Goal: Task Accomplishment & Management: Manage account settings

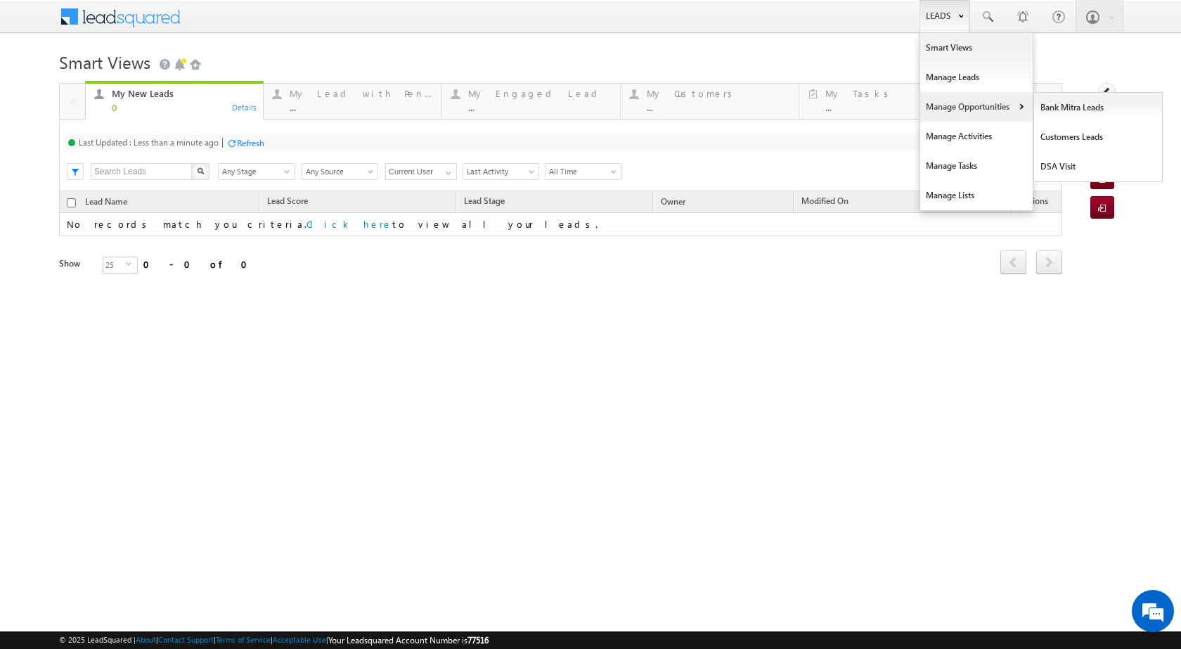
click at [1016, 115] on link "Manage Opportunities" at bounding box center [976, 107] width 112 height 30
click at [1061, 137] on link "Customers Leads" at bounding box center [1098, 137] width 129 height 30
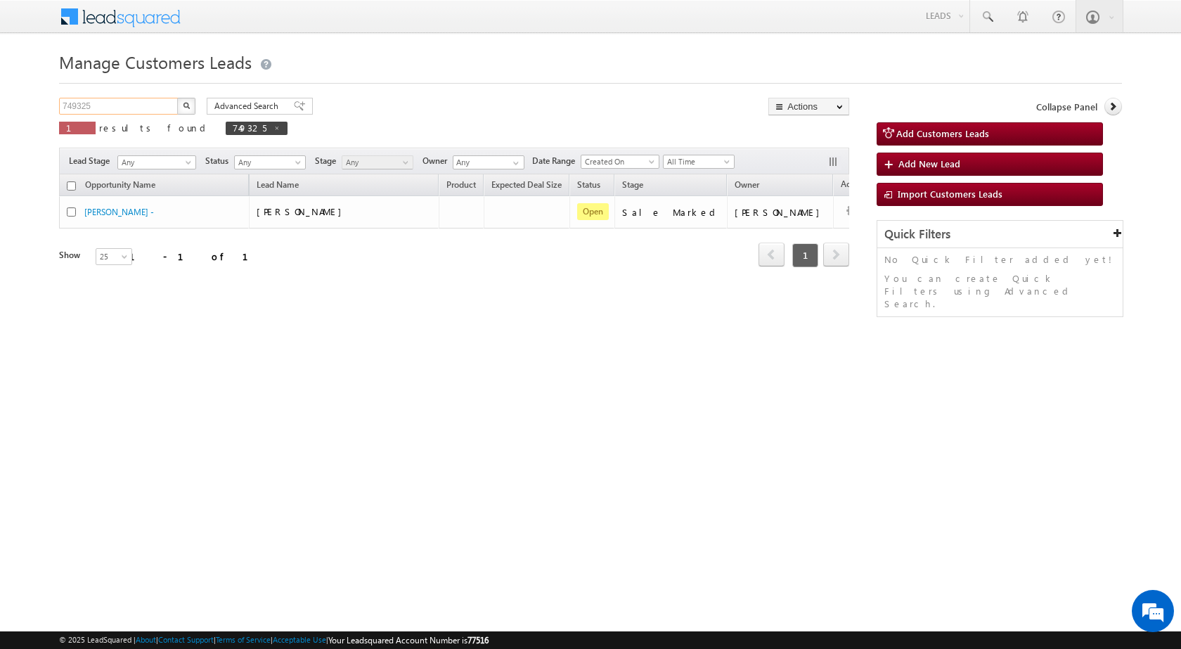
click at [148, 103] on input "749325" at bounding box center [119, 106] width 120 height 17
paste input "39197"
type input "739197"
click at [189, 102] on img "button" at bounding box center [186, 105] width 7 height 7
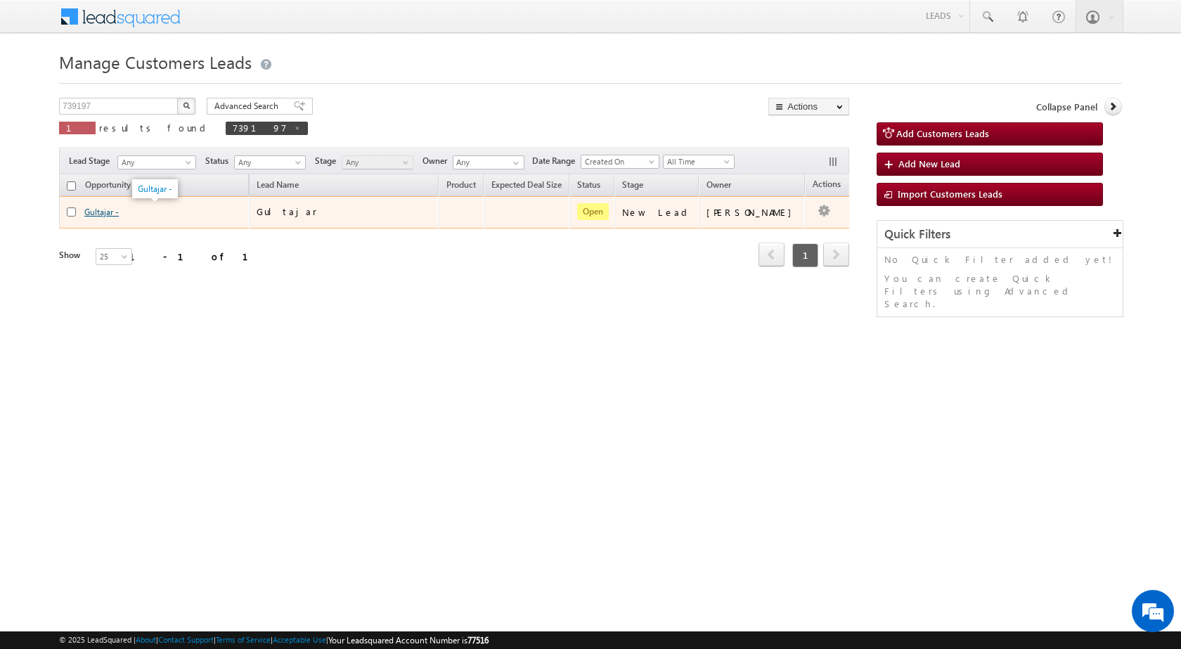
click at [113, 212] on link "Gultajar -" at bounding box center [101, 212] width 34 height 11
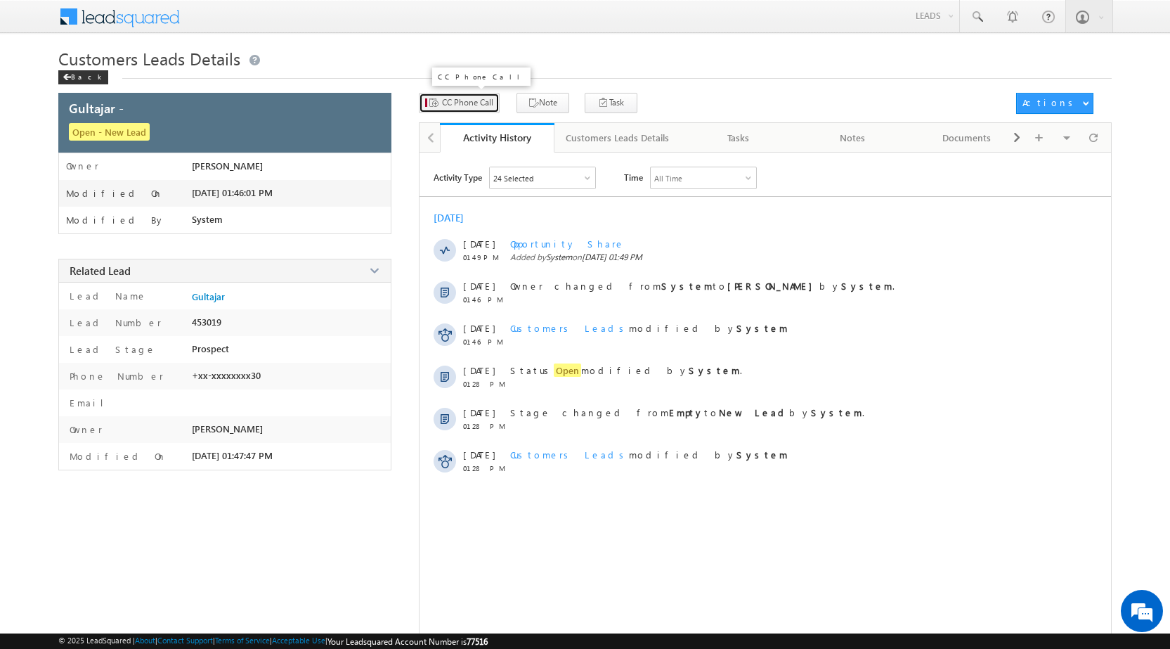
click at [462, 105] on span "CC Phone Call" at bounding box center [467, 102] width 51 height 13
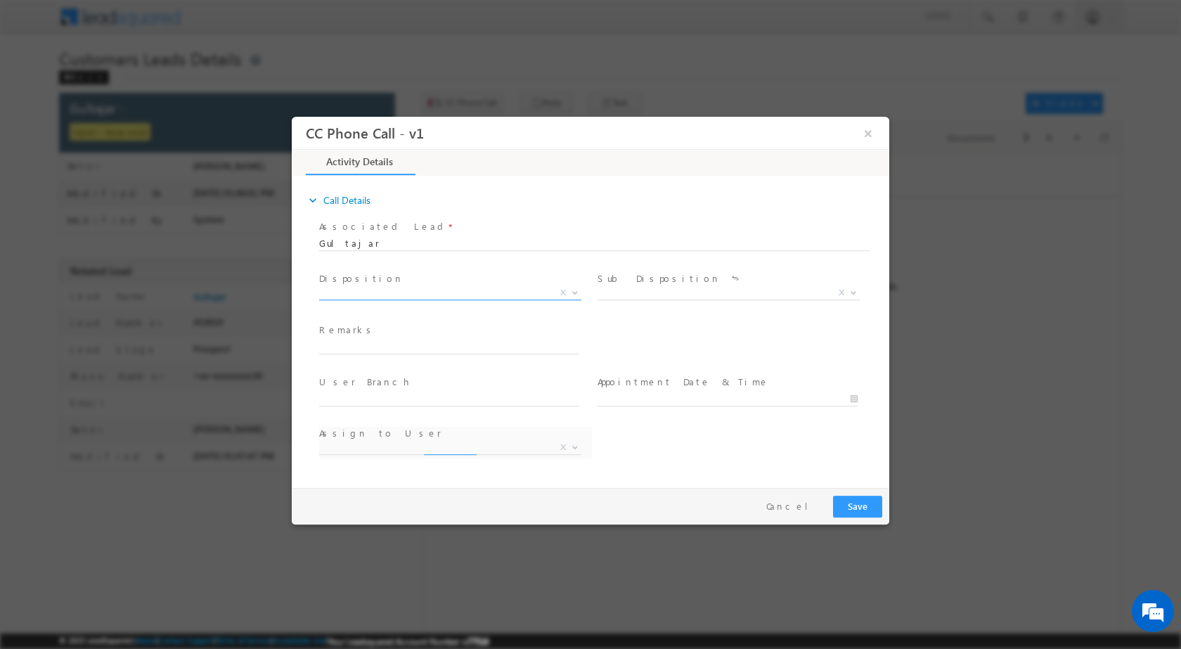
click at [565, 290] on span "X" at bounding box center [563, 291] width 6 height 13
select select "abhinav.punia1@sgrlimited.in"
click at [571, 295] on span at bounding box center [574, 292] width 14 height 18
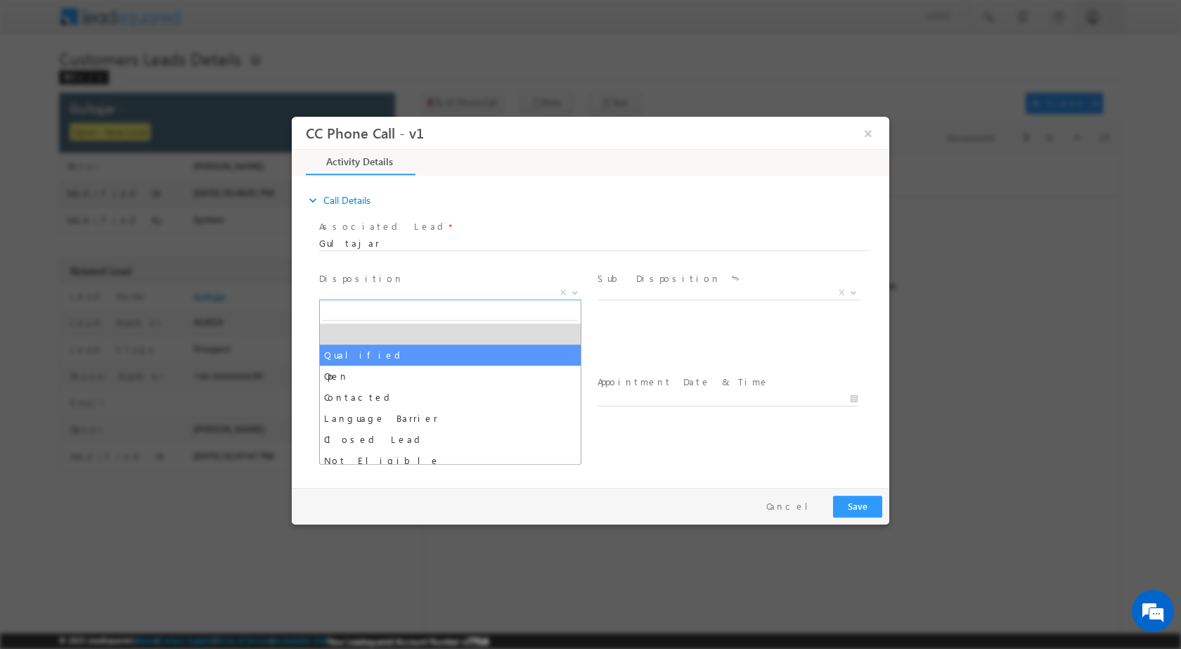
drag, startPoint x: 458, startPoint y: 351, endPoint x: 697, endPoint y: 307, distance: 242.4
select select "Qualified"
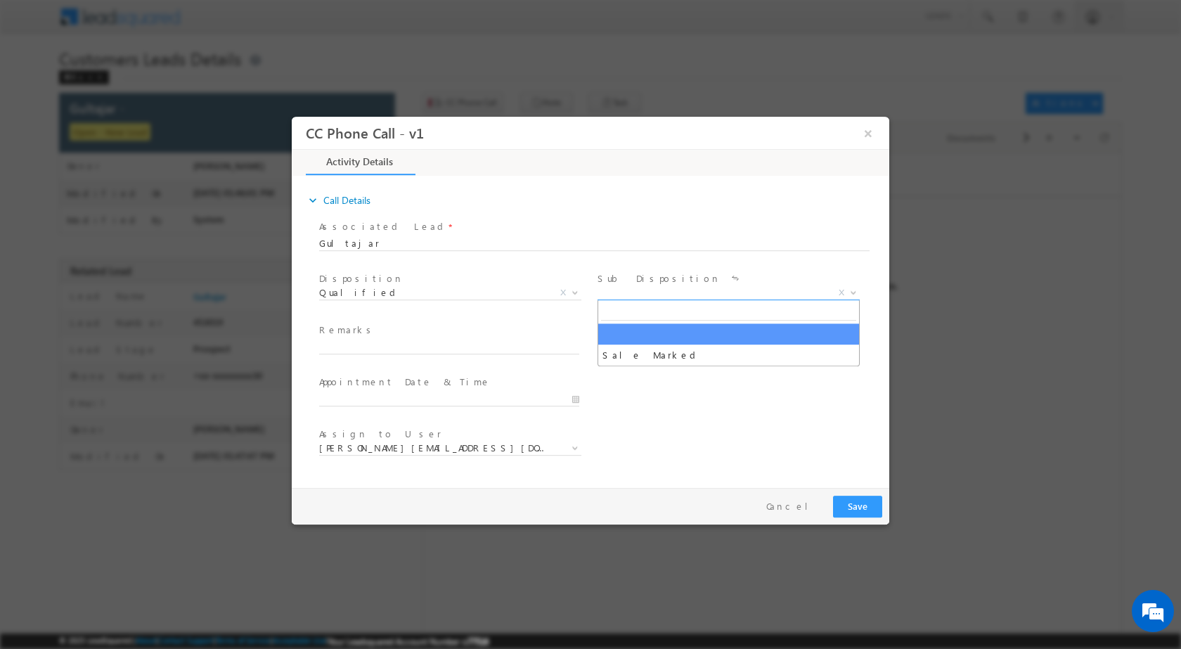
click at [854, 296] on span at bounding box center [852, 292] width 14 height 18
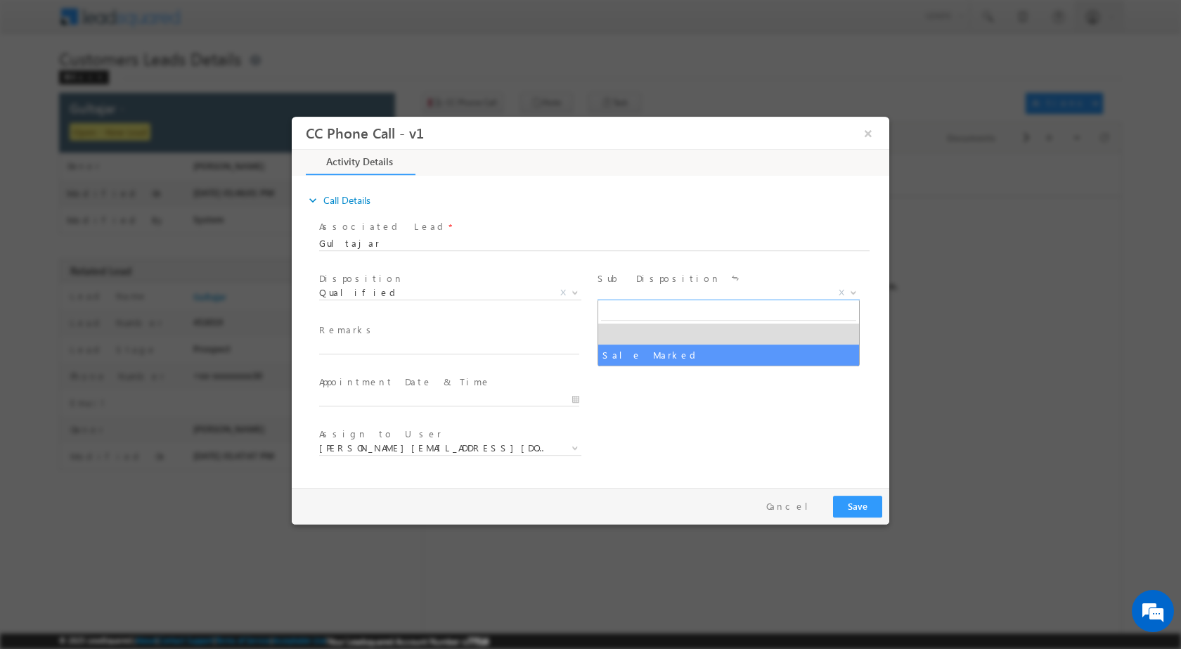
select select "Sale Marked"
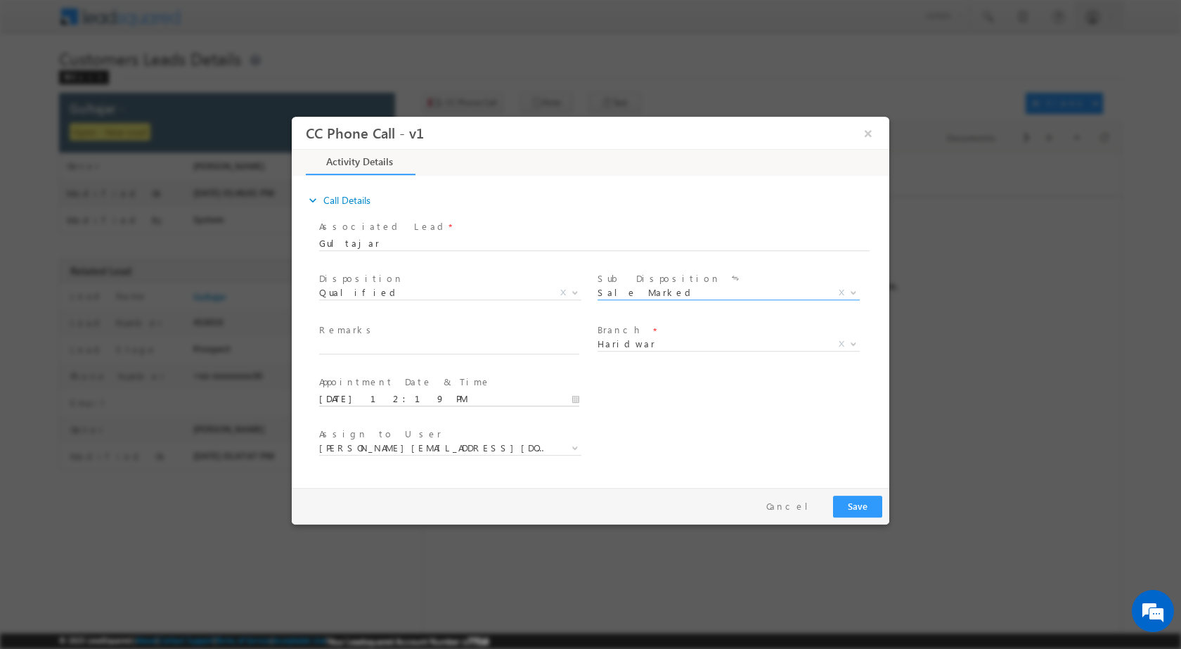
click at [577, 400] on input "08/13/2025 12:19 PM" at bounding box center [449, 399] width 260 height 14
type input "08/17/2025 12:19 PM"
type input "11"
type input "08/17/2025 11:19 PM"
click at [408, 382] on input "19" at bounding box center [409, 381] width 58 height 9
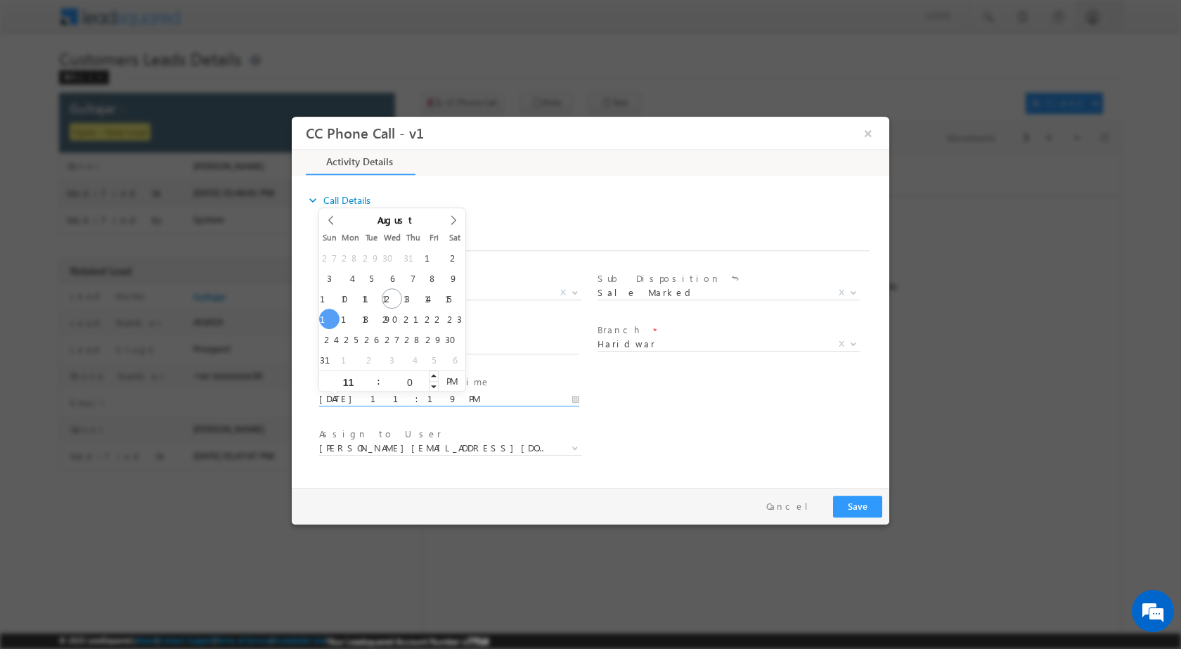
type input "00"
type input "08/17/2025 11:00 AM"
click at [453, 380] on span "PM" at bounding box center [452, 380] width 26 height 21
click at [684, 432] on div "Assign to User * abhinav.punia1@sgrlimited.in abhishek.sharma1@sgrlimited.in an…" at bounding box center [602, 449] width 573 height 52
click at [389, 342] on input "text" at bounding box center [449, 346] width 260 height 14
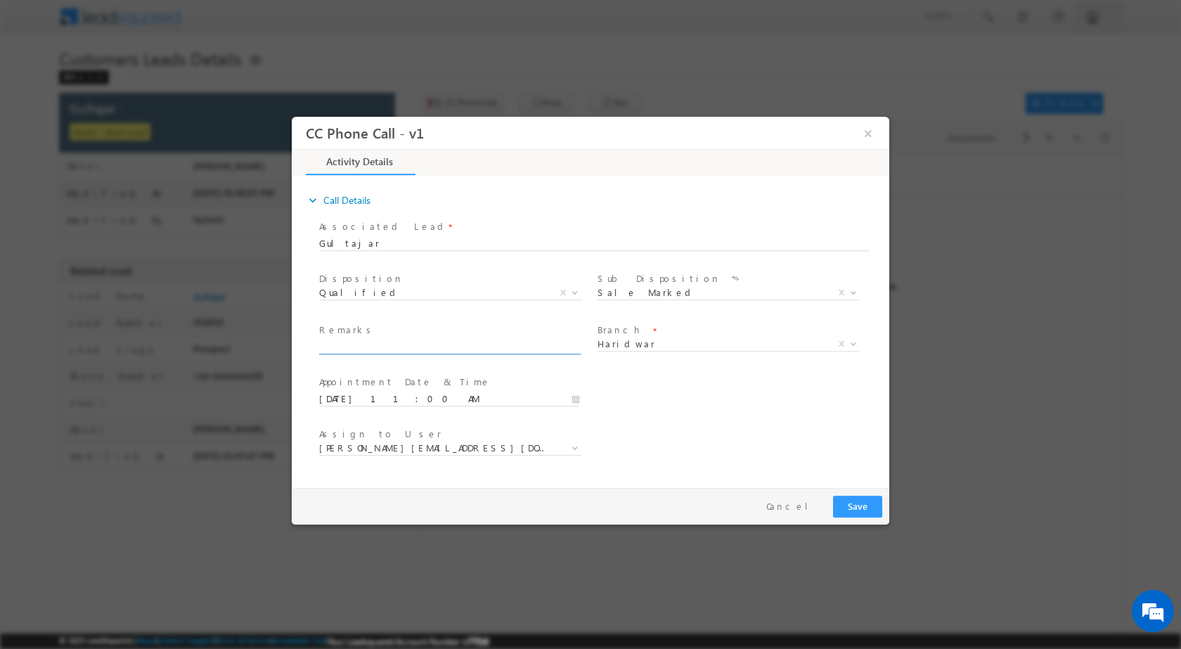
paste input "13/08-Customer Name is Gultajar Customer age is 30 yrs Loan type is Home Constr…"
type input "13/08-Customer Name is Gultajar Customer age is 30 yrs Loan type is Home Constr…"
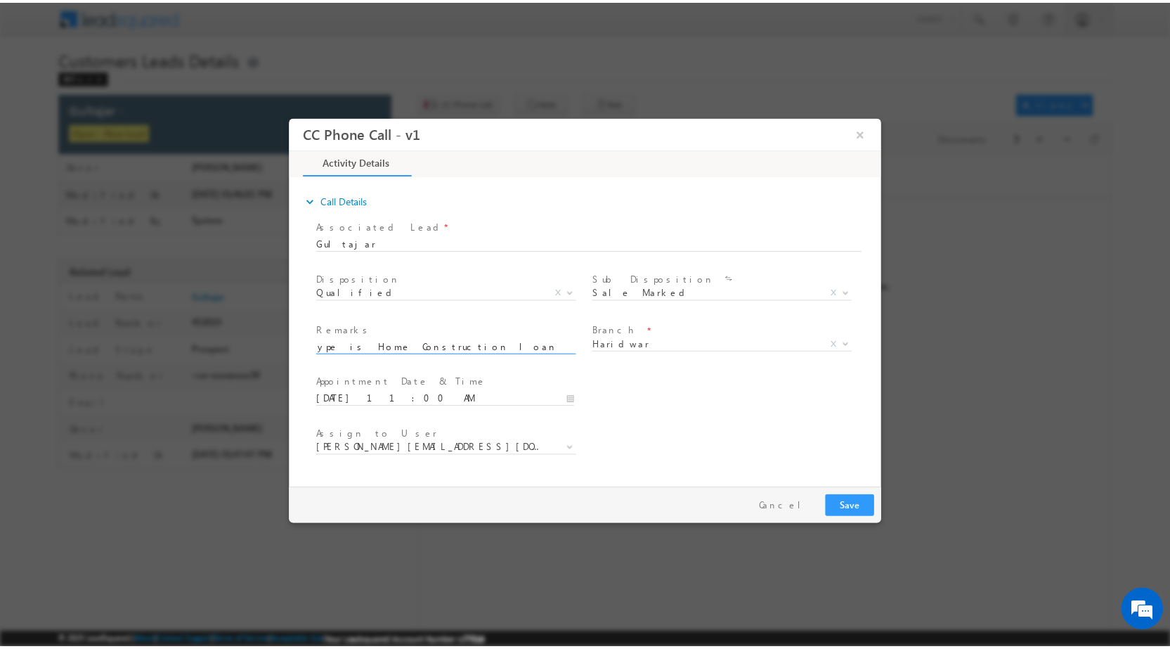
scroll to position [0, 0]
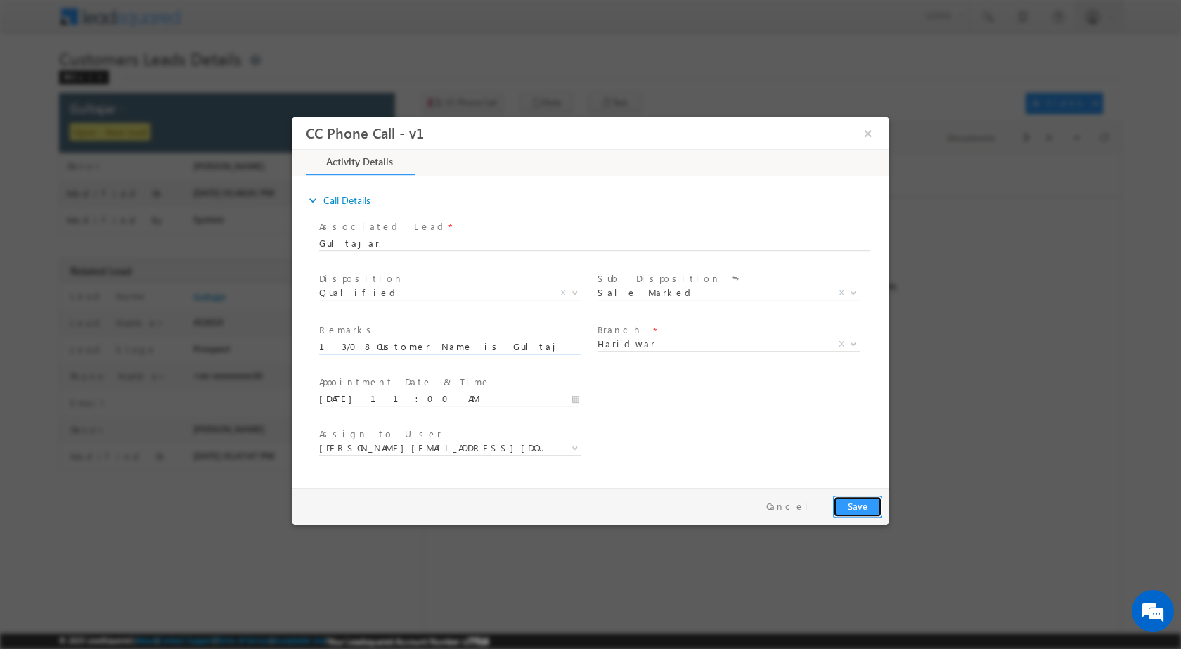
click at [848, 500] on button "Save" at bounding box center [857, 506] width 49 height 22
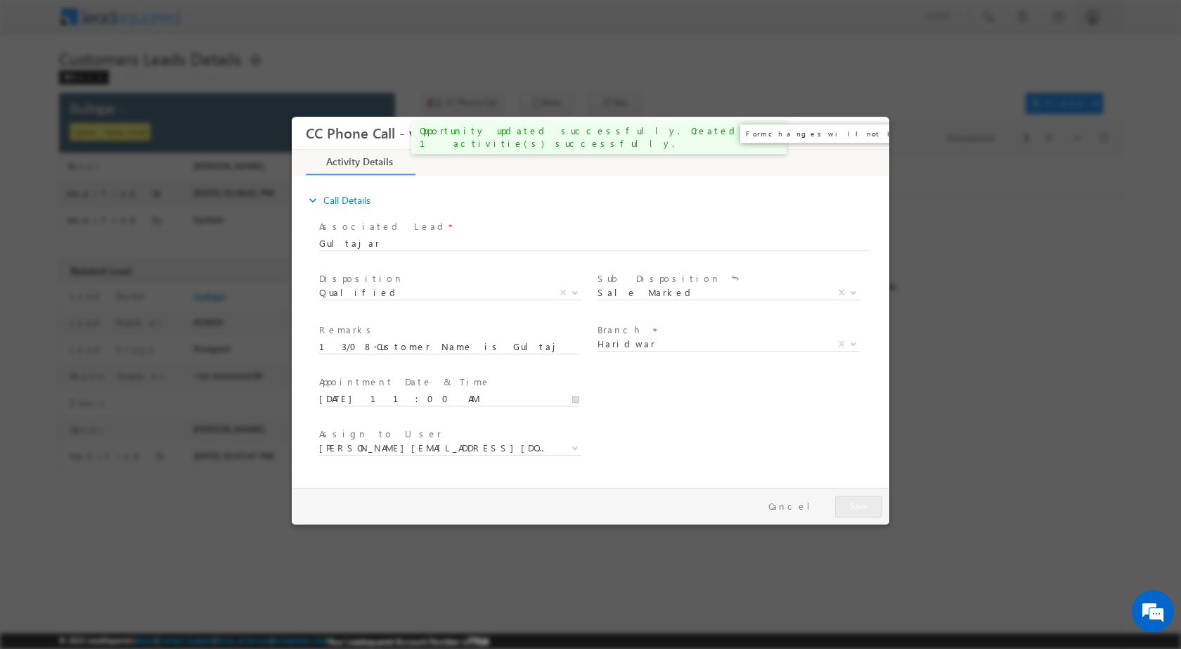
click at [866, 136] on button "×" at bounding box center [868, 132] width 24 height 26
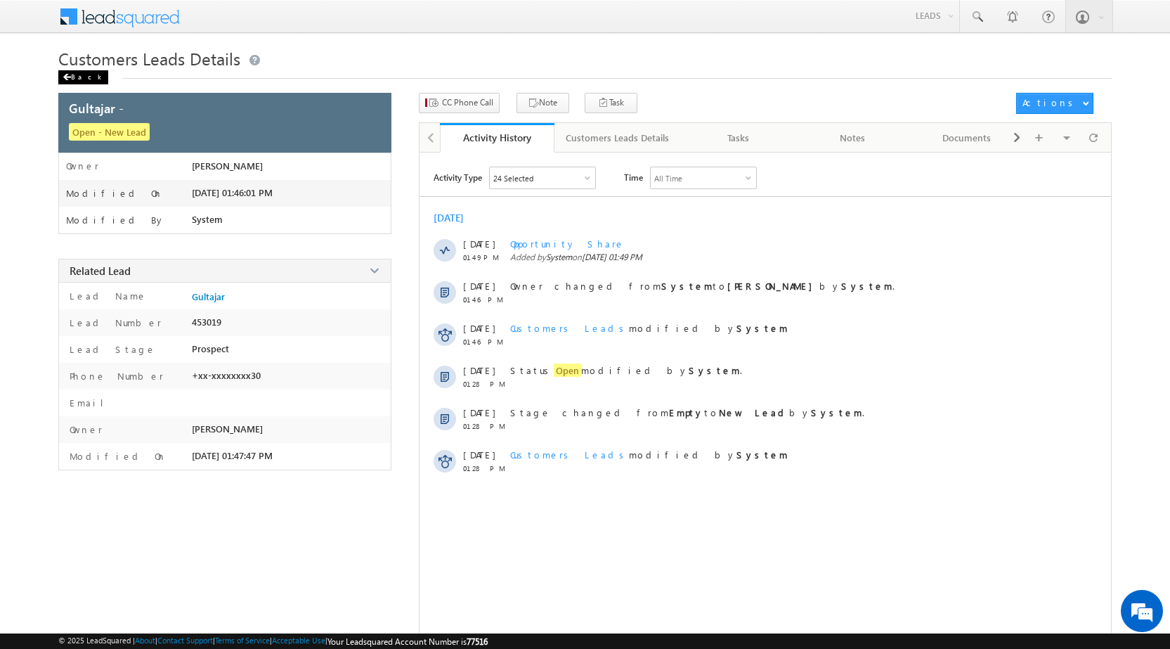
click at [70, 77] on span at bounding box center [67, 77] width 8 height 7
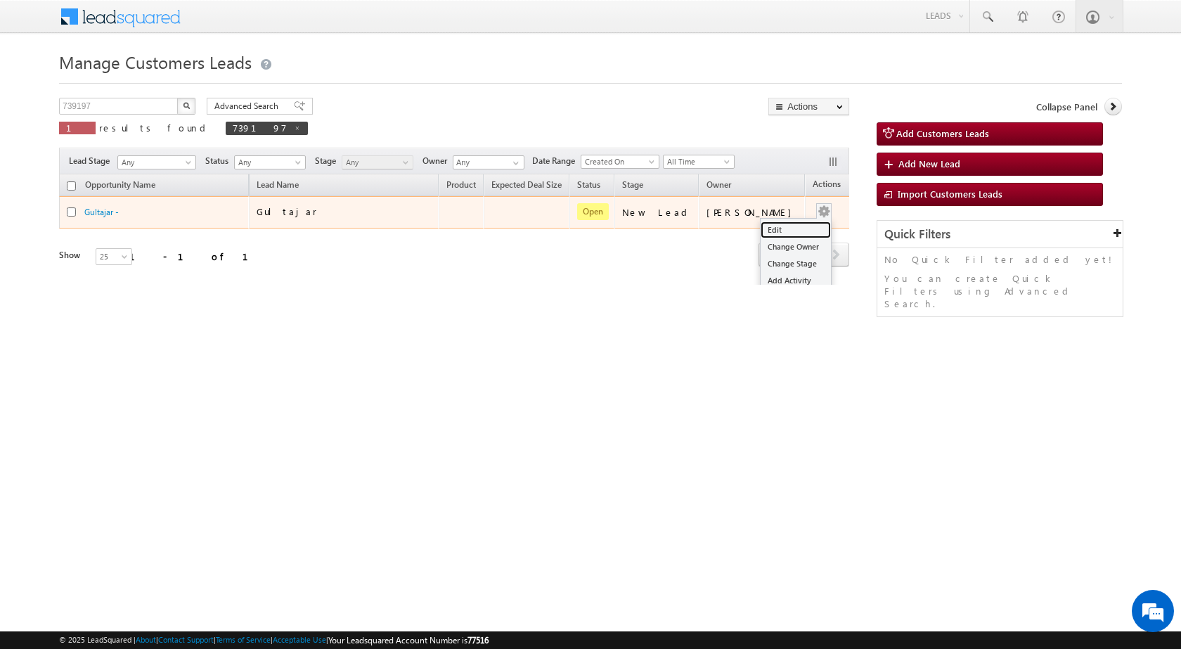
click at [782, 225] on link "Edit" at bounding box center [796, 229] width 70 height 17
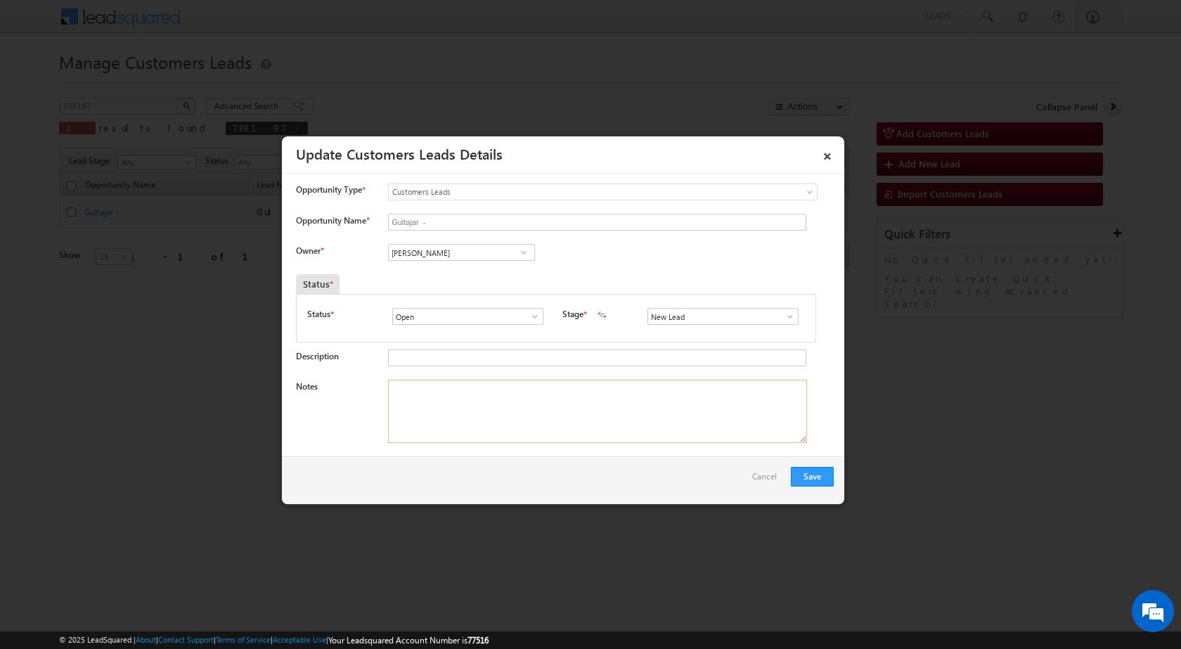
click at [534, 399] on textarea "Notes" at bounding box center [597, 411] width 419 height 63
paste textarea "13/08-Customer Name is Gultajar Customer age is 30 yrs Loan type is Home Constr…"
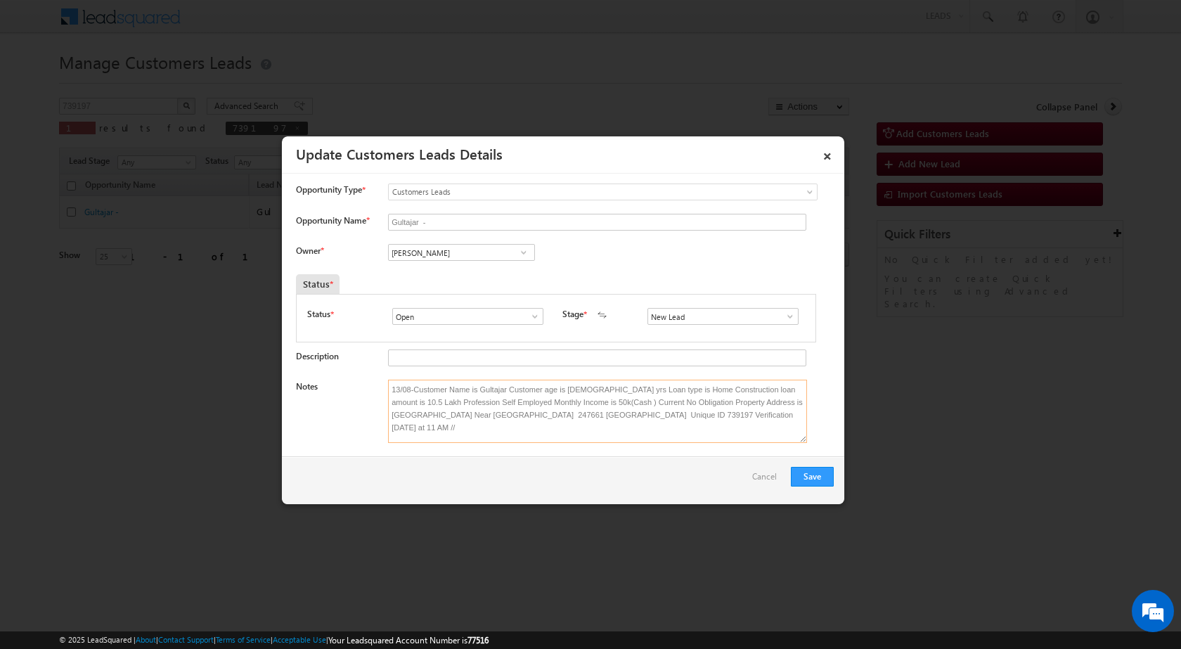
type textarea "13/08-Customer Name is Gultajar Customer age is 30 yrs Loan type is Home Constr…"
click at [522, 255] on span at bounding box center [524, 252] width 14 height 11
type input "abhina"
paste input "abhinav.punia@sgrlimited.in"
type input "abhinav.punia@sgrlimited.in"
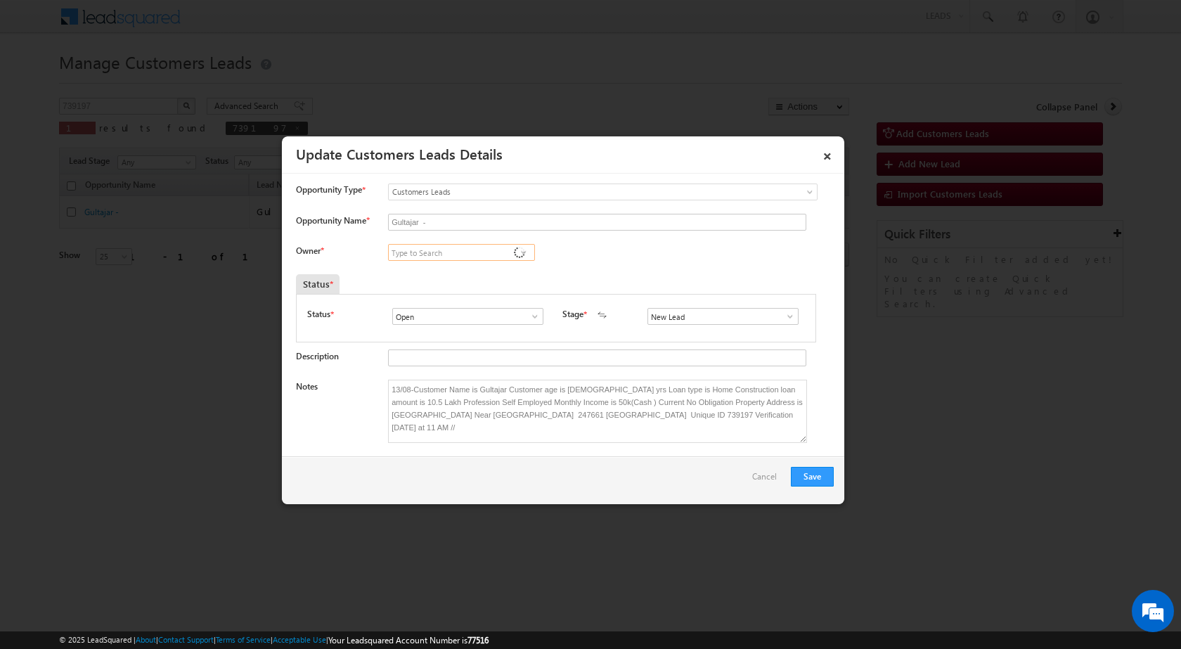
paste input "abhinav.punia@sgrlimited.in"
type input "abhinav.punia@sgrlimited.in"
paste input "abhinav.punia@sgrlimited.in"
type input "abhinav.punia@sgr"
paste input "abhinav.punia@sgrlimited.in"
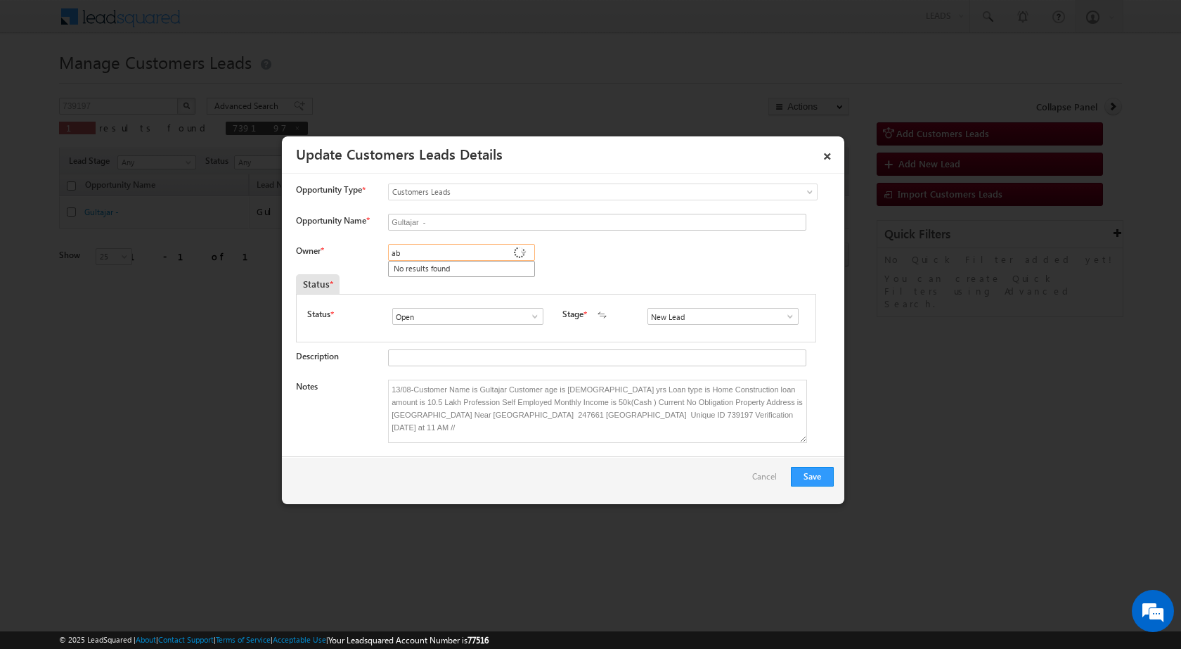
type input "a"
click at [818, 478] on button "Save" at bounding box center [812, 477] width 43 height 20
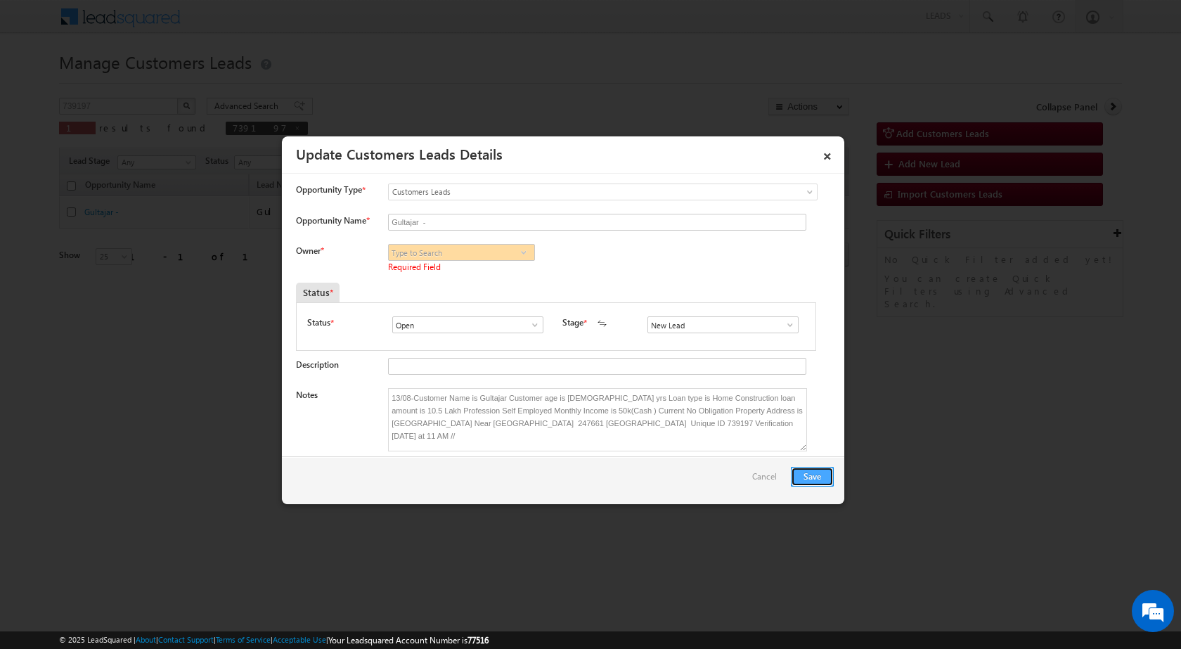
click at [818, 478] on button "Save" at bounding box center [812, 477] width 43 height 20
click at [493, 259] on input at bounding box center [461, 252] width 147 height 17
paste input "abhinav.punia@sgrlimited.in"
type input "abhinav.punia@sgrlimited.in"
click at [799, 478] on button "Save" at bounding box center [812, 477] width 43 height 20
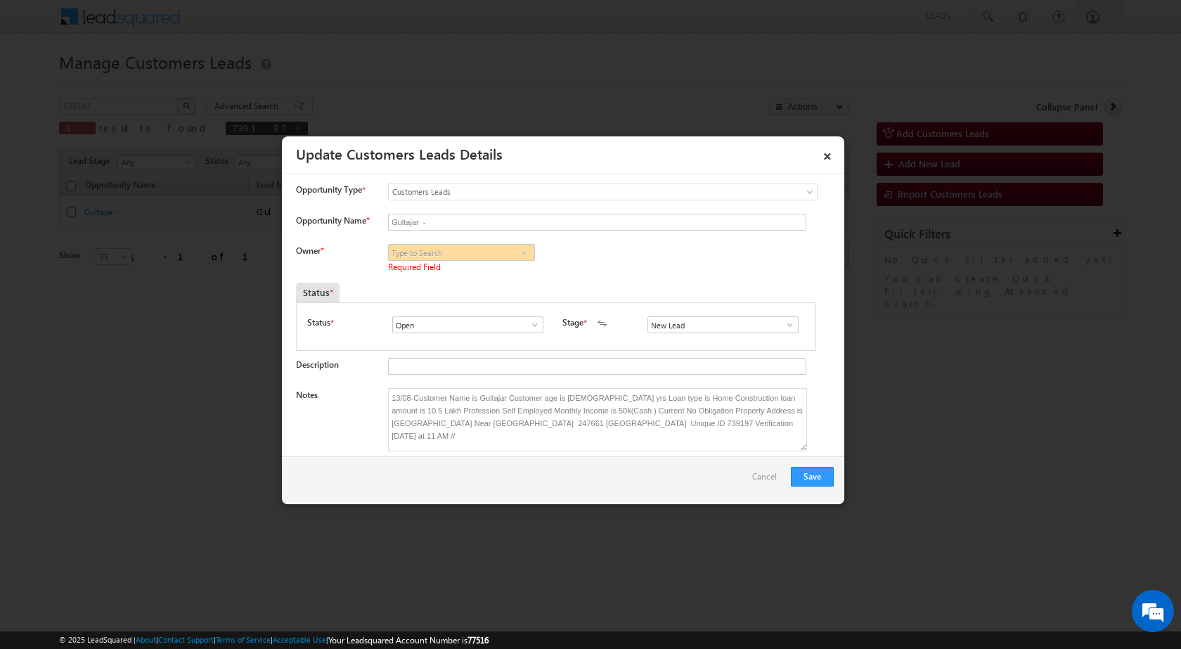
click at [554, 264] on div "Owner * No results found No results found Required Field" at bounding box center [565, 260] width 538 height 32
click at [524, 254] on span at bounding box center [524, 252] width 14 height 11
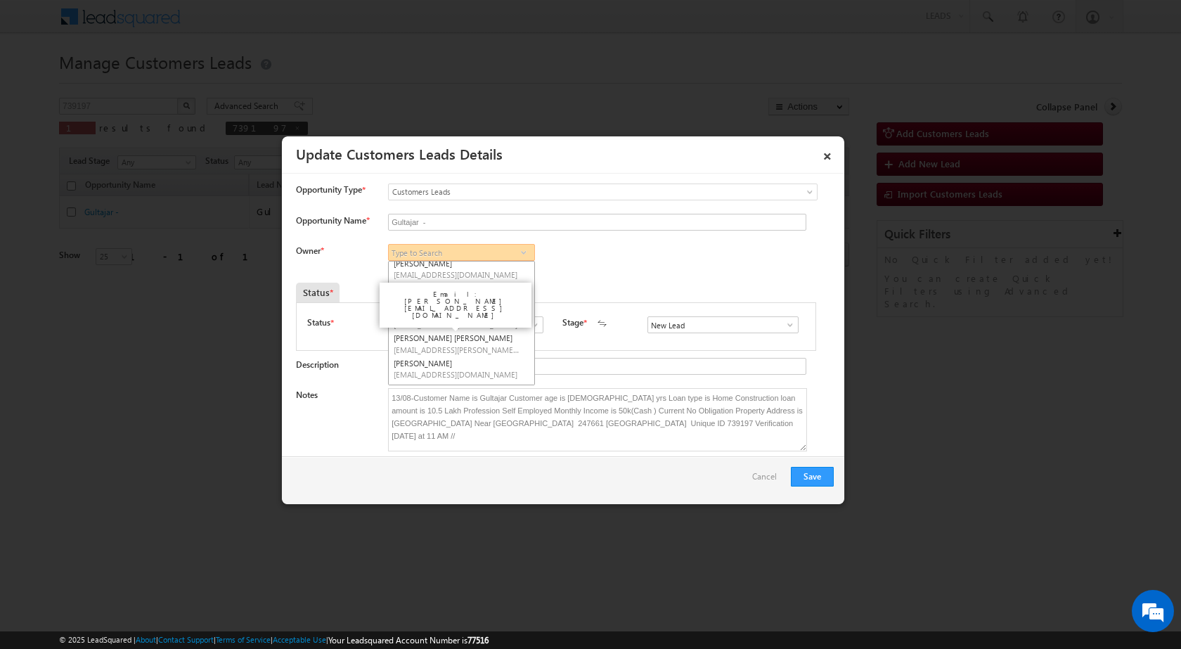
scroll to position [211, 0]
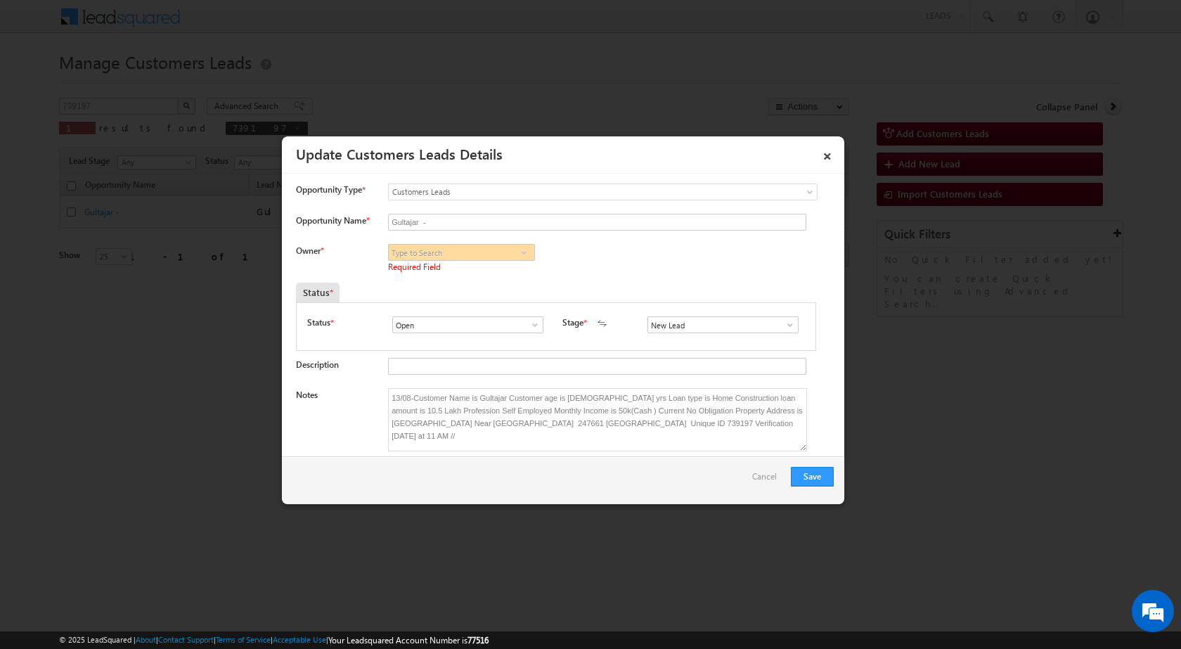
click at [517, 256] on span at bounding box center [524, 252] width 14 height 11
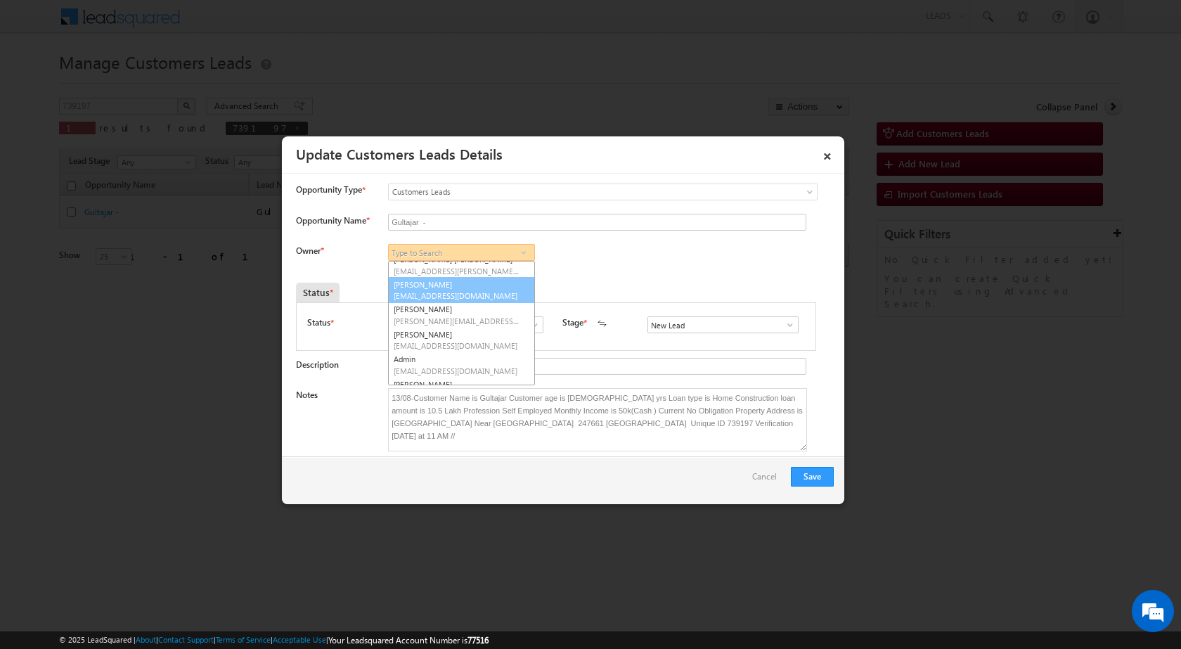
scroll to position [281, 0]
click at [810, 474] on button "Save" at bounding box center [812, 477] width 43 height 20
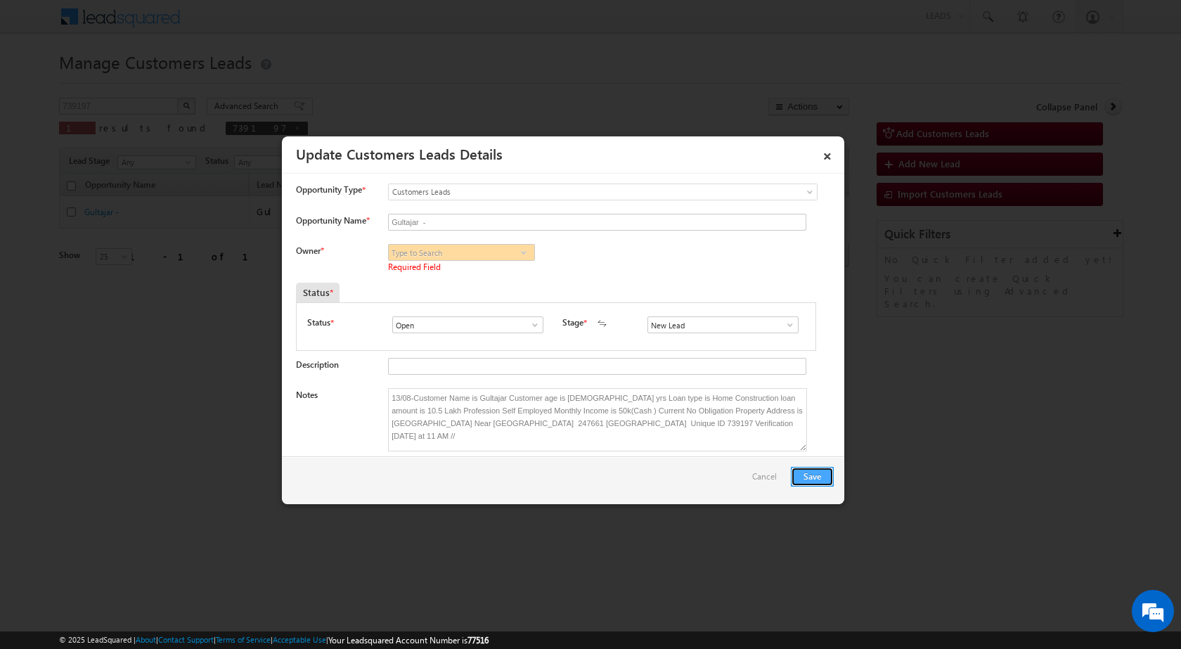
click at [810, 474] on button "Save" at bounding box center [812, 477] width 43 height 20
click at [519, 250] on span at bounding box center [524, 252] width 14 height 11
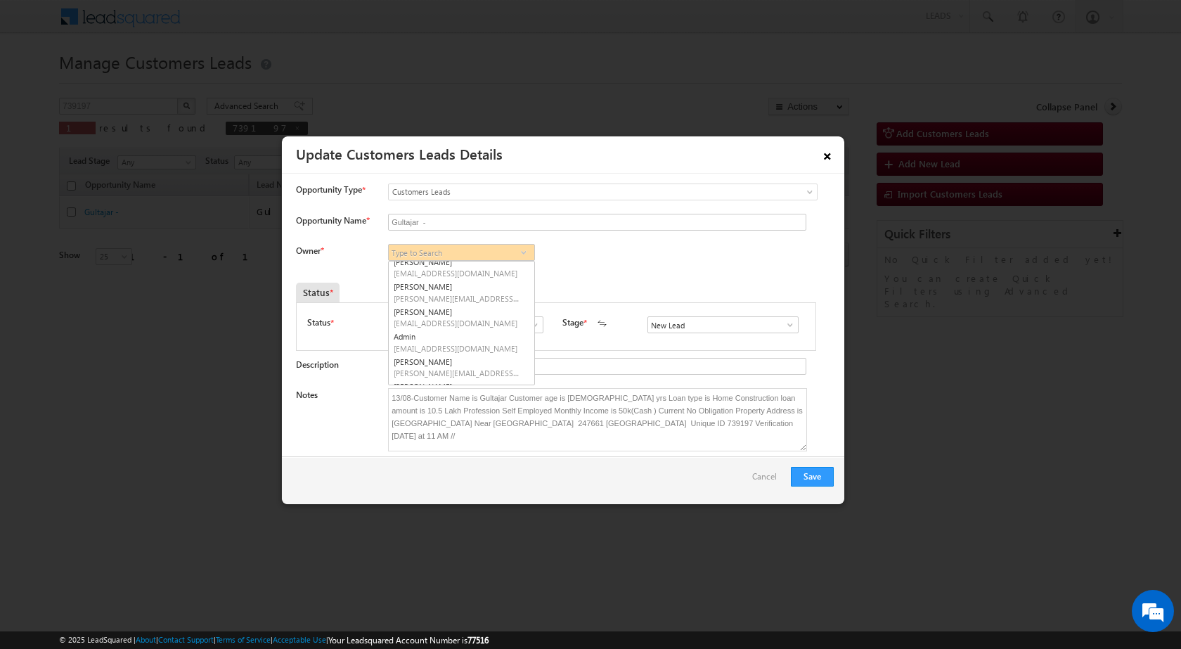
click at [825, 149] on link "×" at bounding box center [827, 153] width 24 height 25
